Goal: Information Seeking & Learning: Learn about a topic

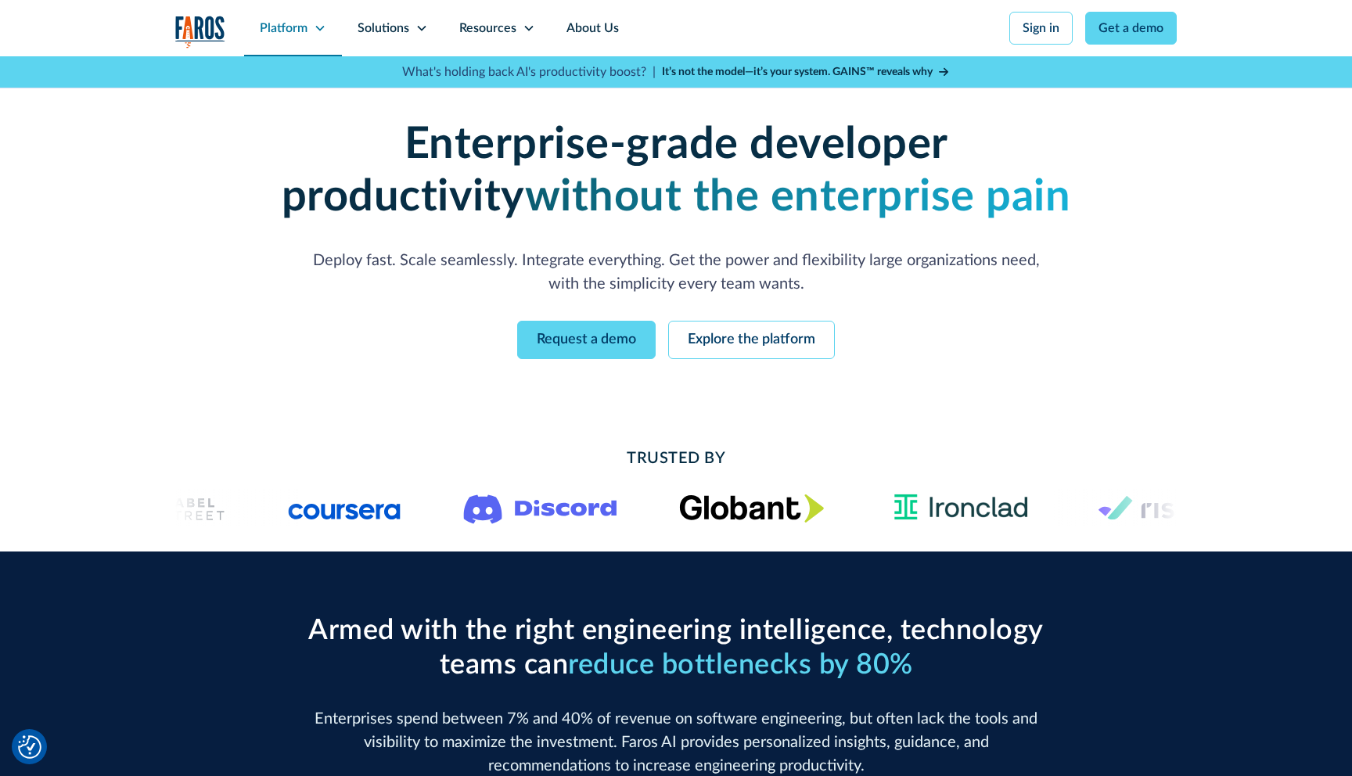
click at [298, 22] on div "Platform" at bounding box center [284, 28] width 48 height 19
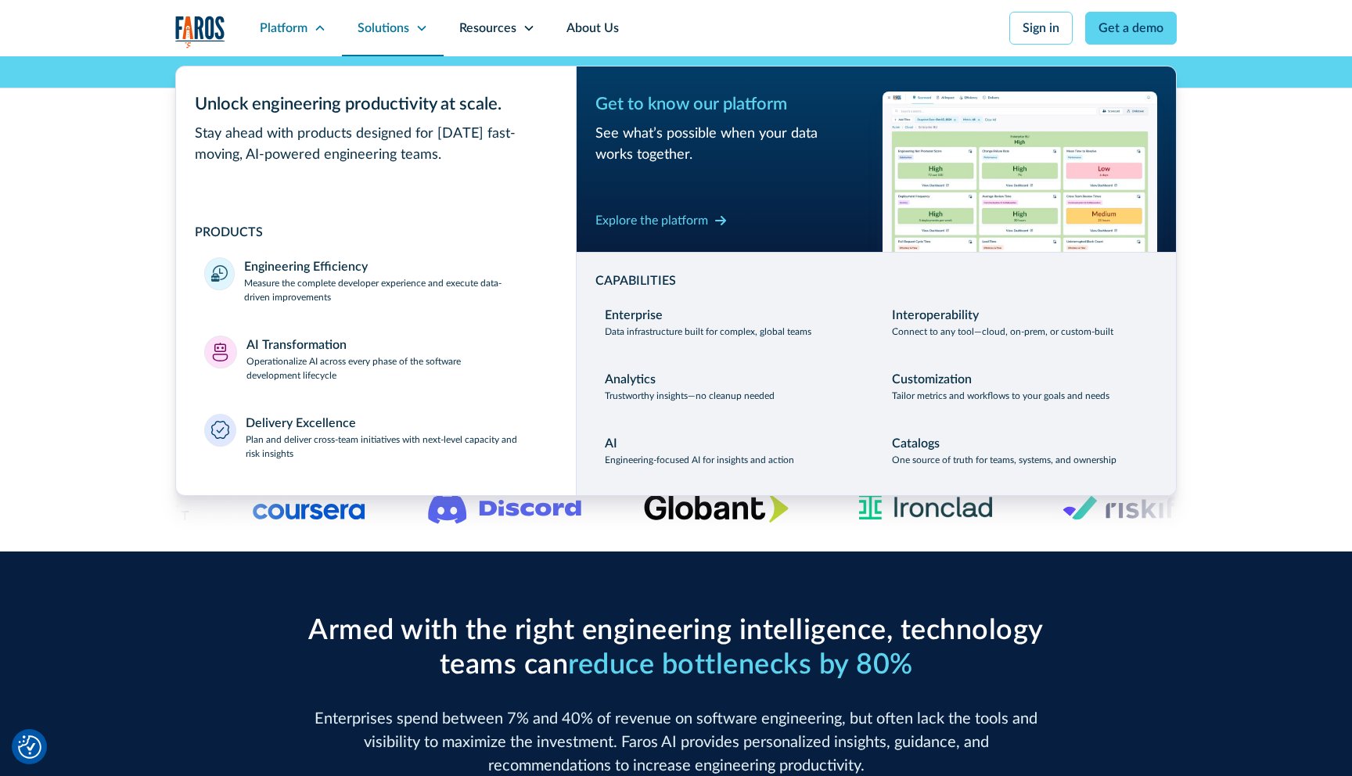
click at [387, 21] on div "Solutions" at bounding box center [384, 28] width 52 height 19
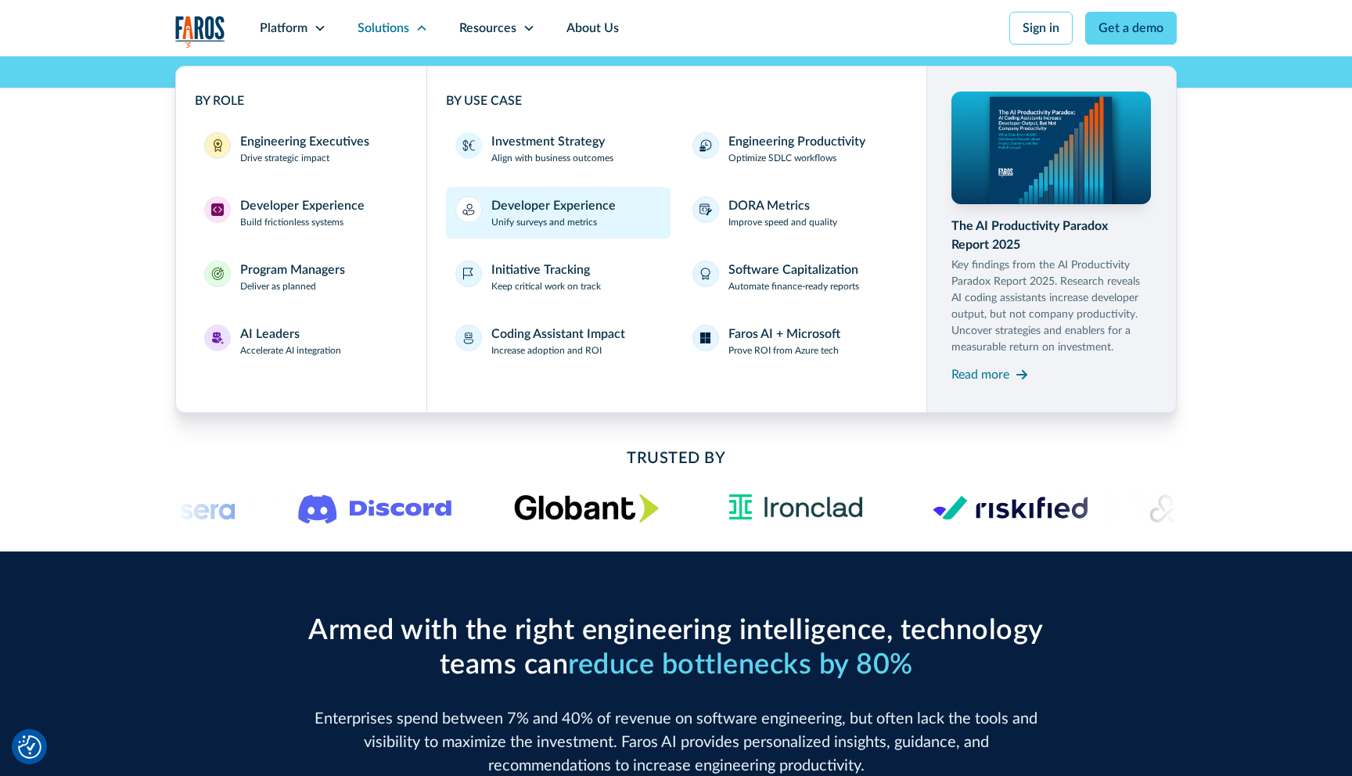
click at [530, 210] on div "Developer Experience" at bounding box center [553, 205] width 124 height 19
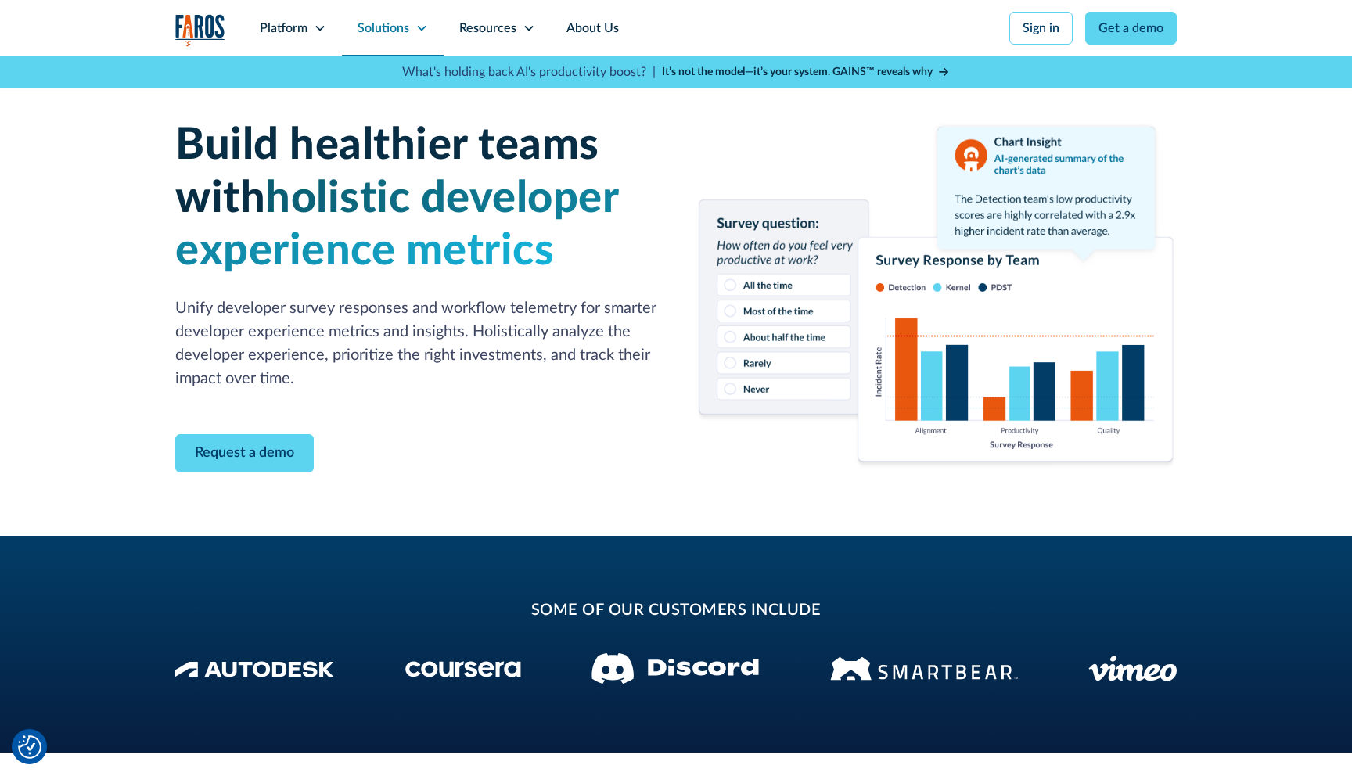
click at [389, 29] on div "Solutions" at bounding box center [384, 28] width 52 height 19
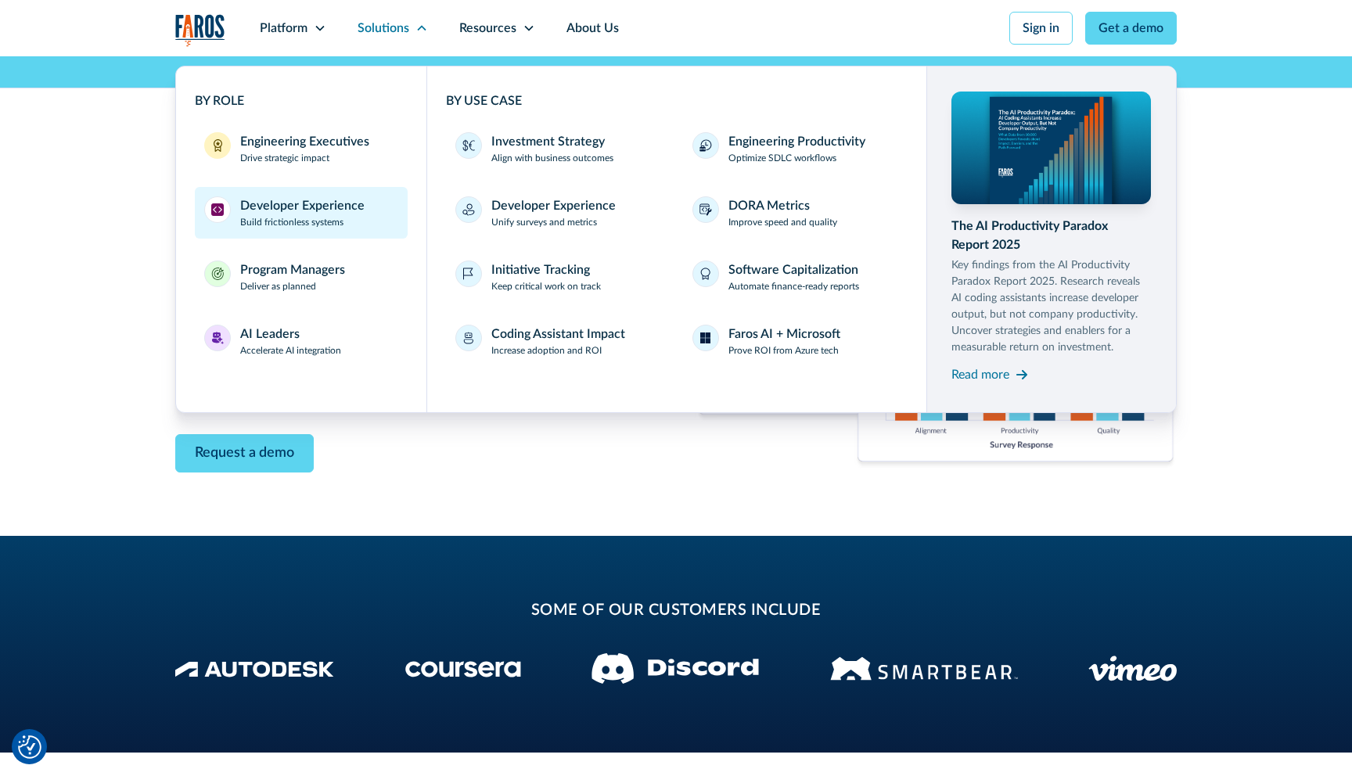
click at [324, 215] on p "Build frictionless systems" at bounding box center [291, 222] width 103 height 14
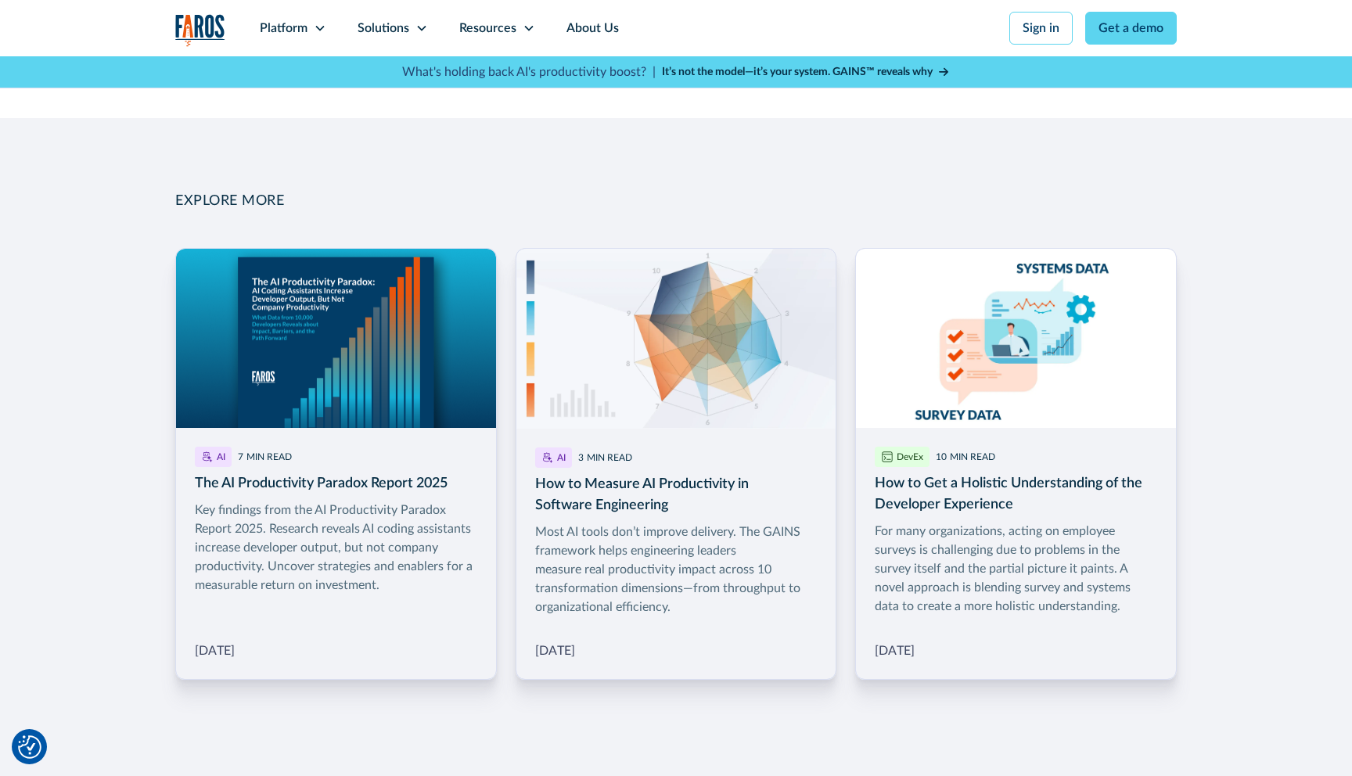
scroll to position [2185, 0]
